Goal: Information Seeking & Learning: Learn about a topic

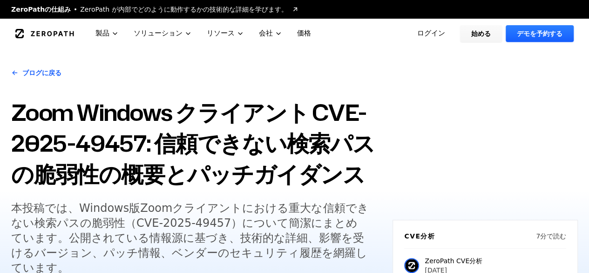
click at [352, 106] on font "Zoom Windows クライアント CVE-2025-49457: 信頼できない検索パスの脆弱性の概要とパッチガイダンス" at bounding box center [193, 142] width 364 height 93
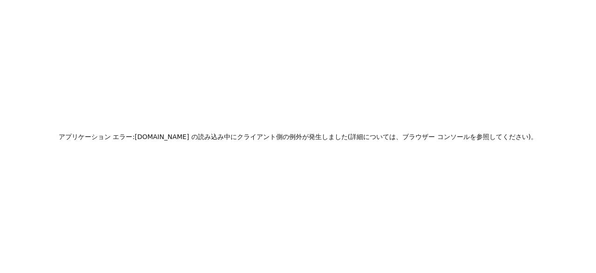
click at [345, 141] on h2 "アプリケーション エラー: zeropath.com の 読み込み中に クライアント側の例外が発生しました ( 詳細については、 ブラウザー コンソールを参照…" at bounding box center [298, 136] width 479 height 13
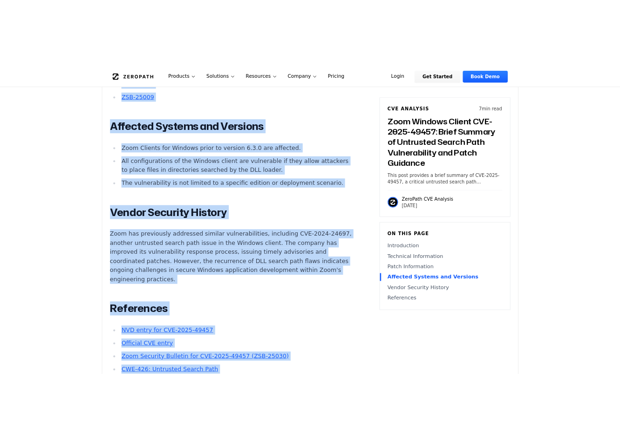
scroll to position [1290, 0]
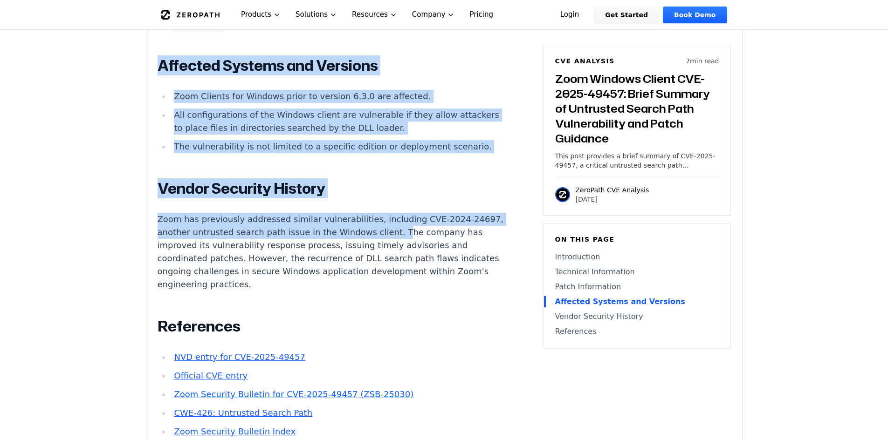
drag, startPoint x: 159, startPoint y: 106, endPoint x: 406, endPoint y: 226, distance: 274.7
click at [406, 226] on main "How ZeroPath Works Learn the technical details of how ZeroPath works under the …" at bounding box center [444, 84] width 888 height 2748
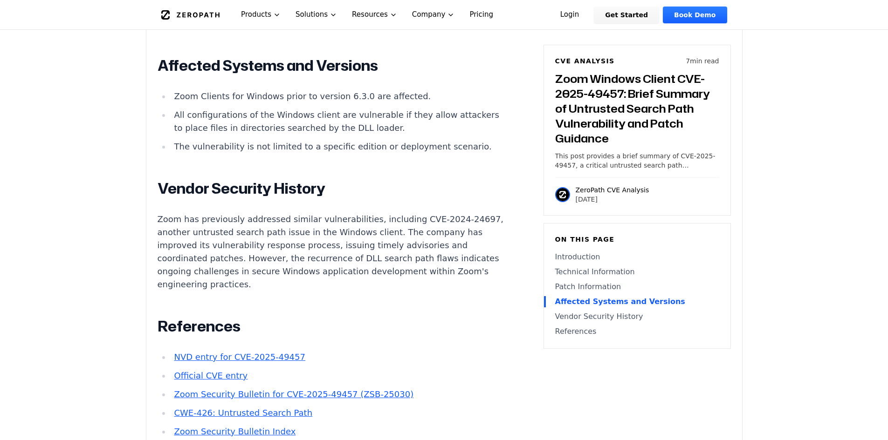
click at [428, 231] on p "Zoom has previously addressed similar vulnerabilities, including CVE-2024-24697…" at bounding box center [330, 252] width 347 height 78
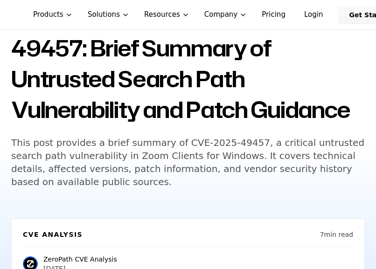
scroll to position [130, 0]
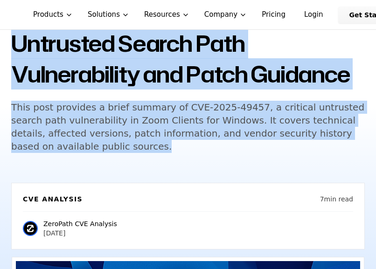
drag, startPoint x: 21, startPoint y: 81, endPoint x: 70, endPoint y: 143, distance: 79.0
click at [70, 143] on div "Back to Blog Zoom Windows Client CVE-2025-49457: Brief Summary of Untrusted Sea…" at bounding box center [187, 46] width 353 height 235
copy div "Zoom Windows Client CVE-2025-49457: Brief Summary of Untrusted Search Path Vuln…"
click at [233, 126] on h5 "This post provides a brief summary of CVE-2025-49457, a critical untrusted sear…" at bounding box center [187, 127] width 353 height 52
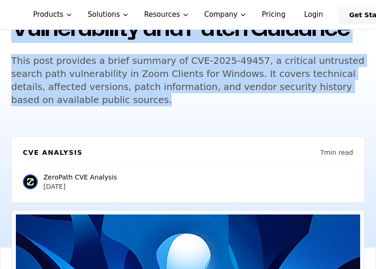
click at [149, 88] on h5 "This post provides a brief summary of CVE-2025-49457, a critical untrusted sear…" at bounding box center [187, 80] width 353 height 52
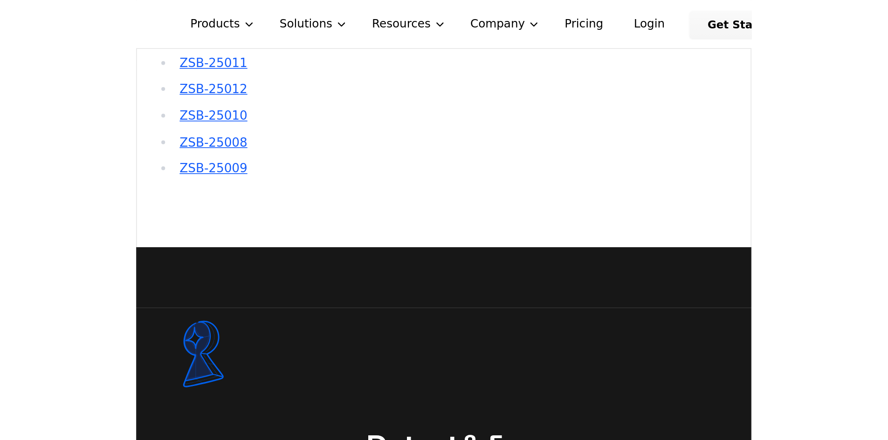
scroll to position [1571, 0]
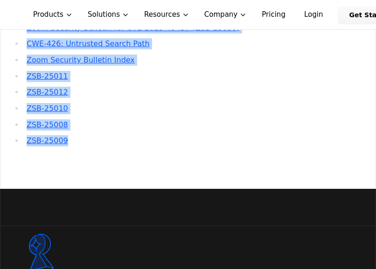
drag, startPoint x: 12, startPoint y: 116, endPoint x: 109, endPoint y: 151, distance: 102.6
copy div "Introduction Privilege escalation attacks against video conferencing platforms …"
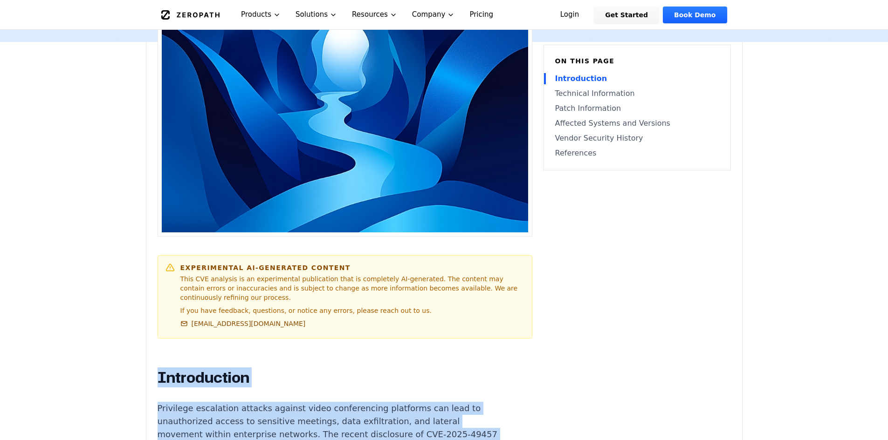
scroll to position [313, 0]
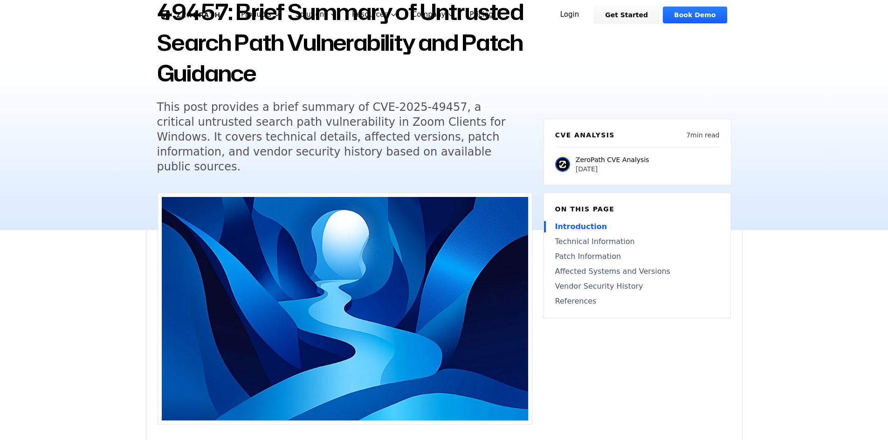
scroll to position [0, 0]
